Goal: Task Accomplishment & Management: Manage account settings

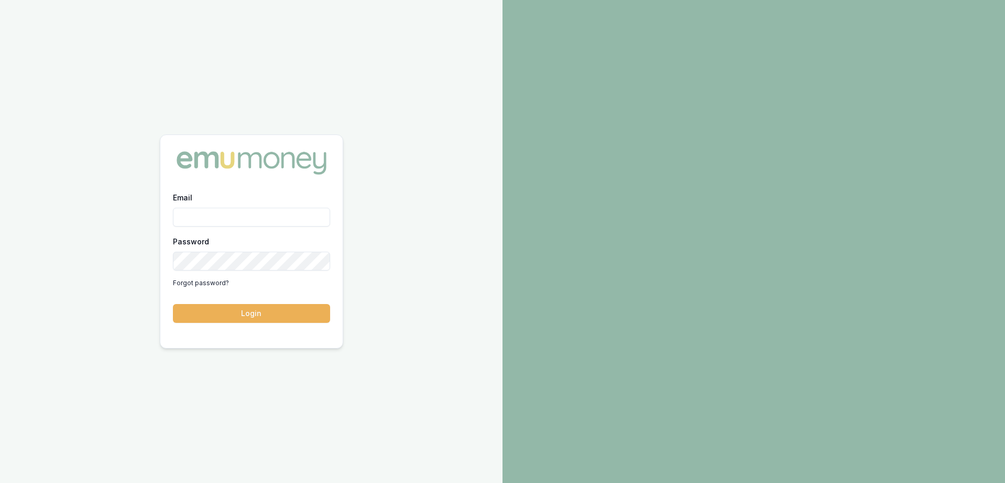
drag, startPoint x: 197, startPoint y: 227, endPoint x: 209, endPoint y: 222, distance: 12.4
click at [197, 227] on div "Email Password Forgot password?" at bounding box center [251, 241] width 157 height 101
click at [209, 222] on input "Email" at bounding box center [251, 217] width 157 height 19
type input "[PERSON_NAME][EMAIL_ADDRESS][DOMAIN_NAME]"
click at [173, 304] on button "Login" at bounding box center [251, 313] width 157 height 19
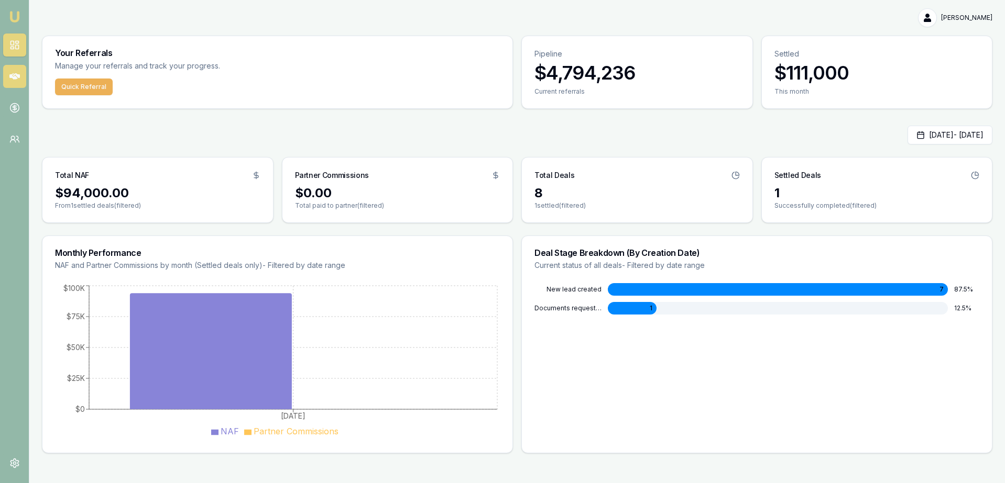
click at [22, 78] on link at bounding box center [14, 76] width 23 height 23
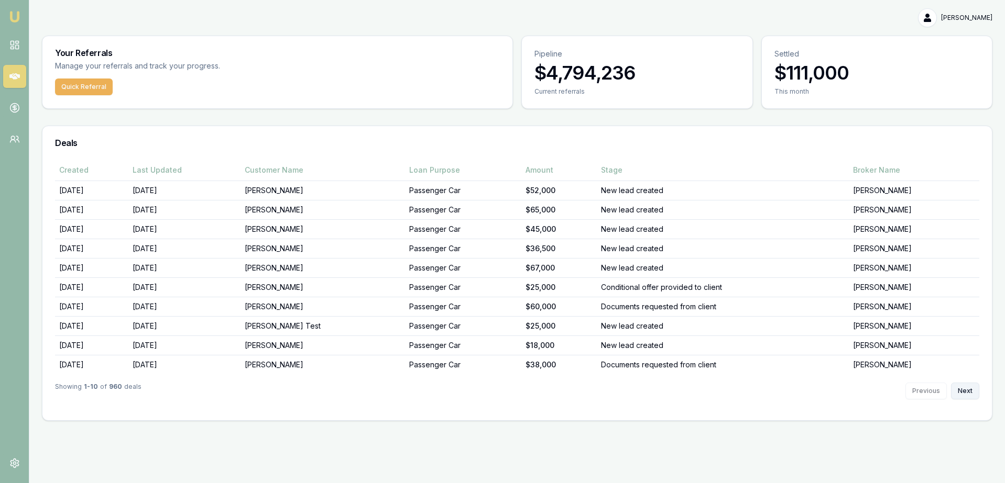
click at [961, 389] on button "Next" at bounding box center [965, 391] width 28 height 17
